Goal: Information Seeking & Learning: Understand process/instructions

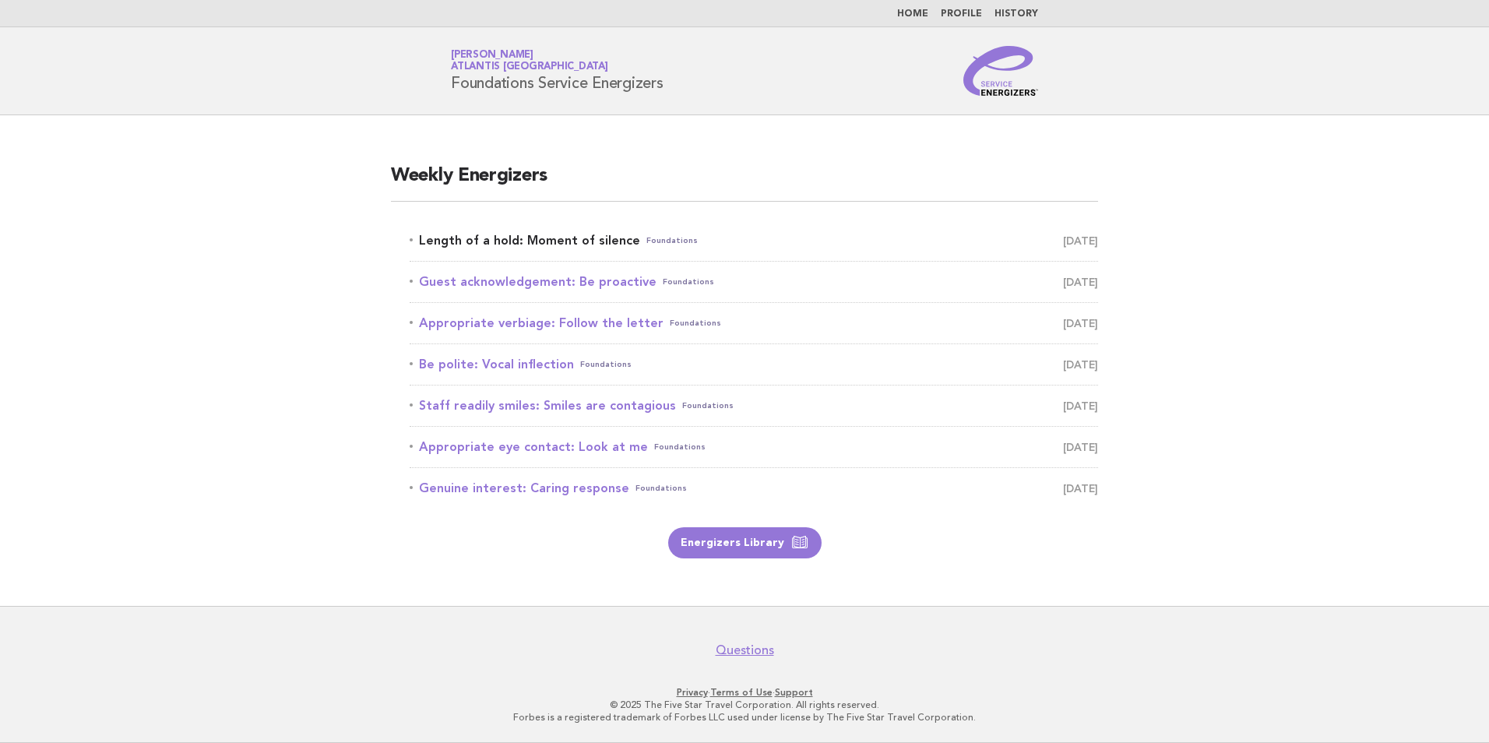
click at [485, 241] on link "Length of a hold: Moment of silence Foundations August 21" at bounding box center [754, 241] width 689 height 22
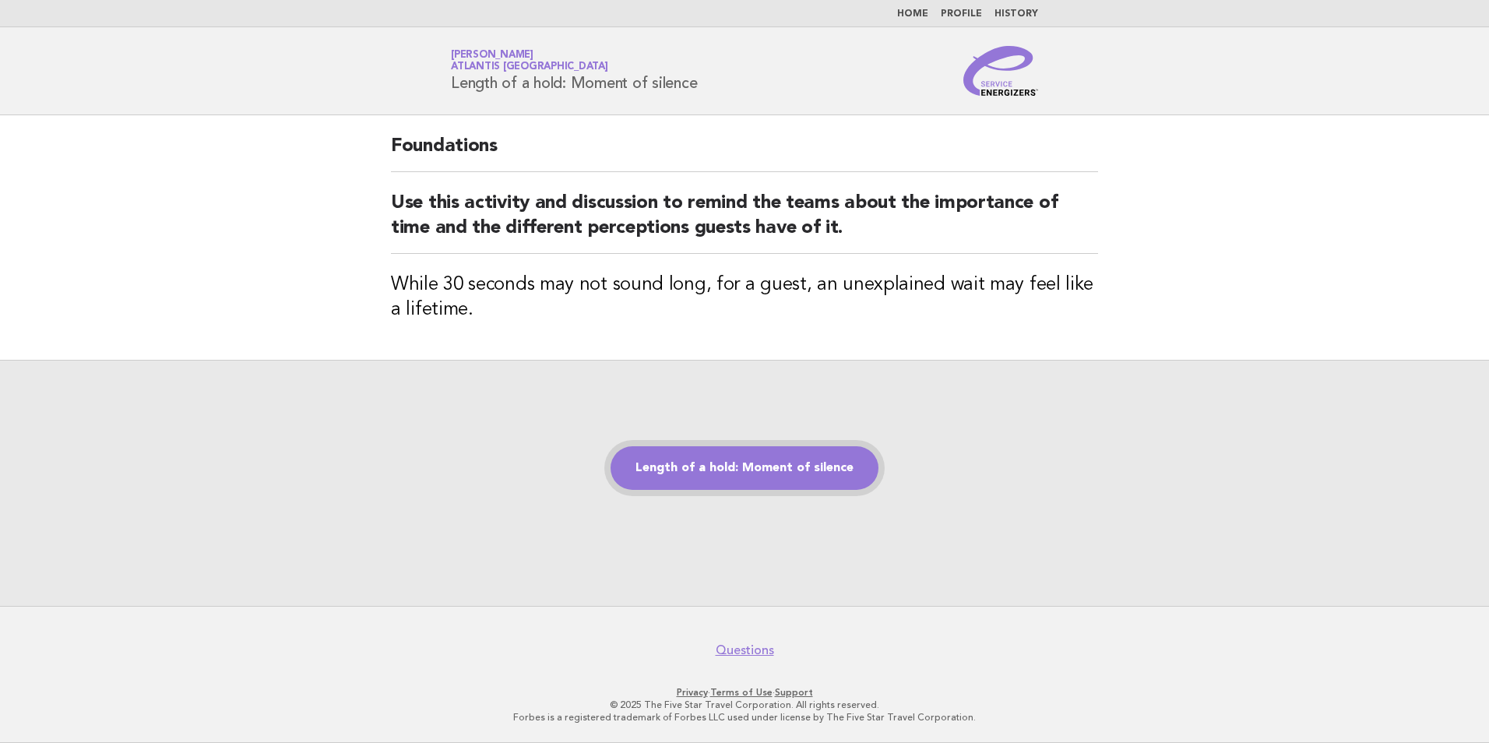
click at [752, 475] on link "Length of a hold: Moment of silence" at bounding box center [745, 468] width 268 height 44
